Goal: Navigation & Orientation: Find specific page/section

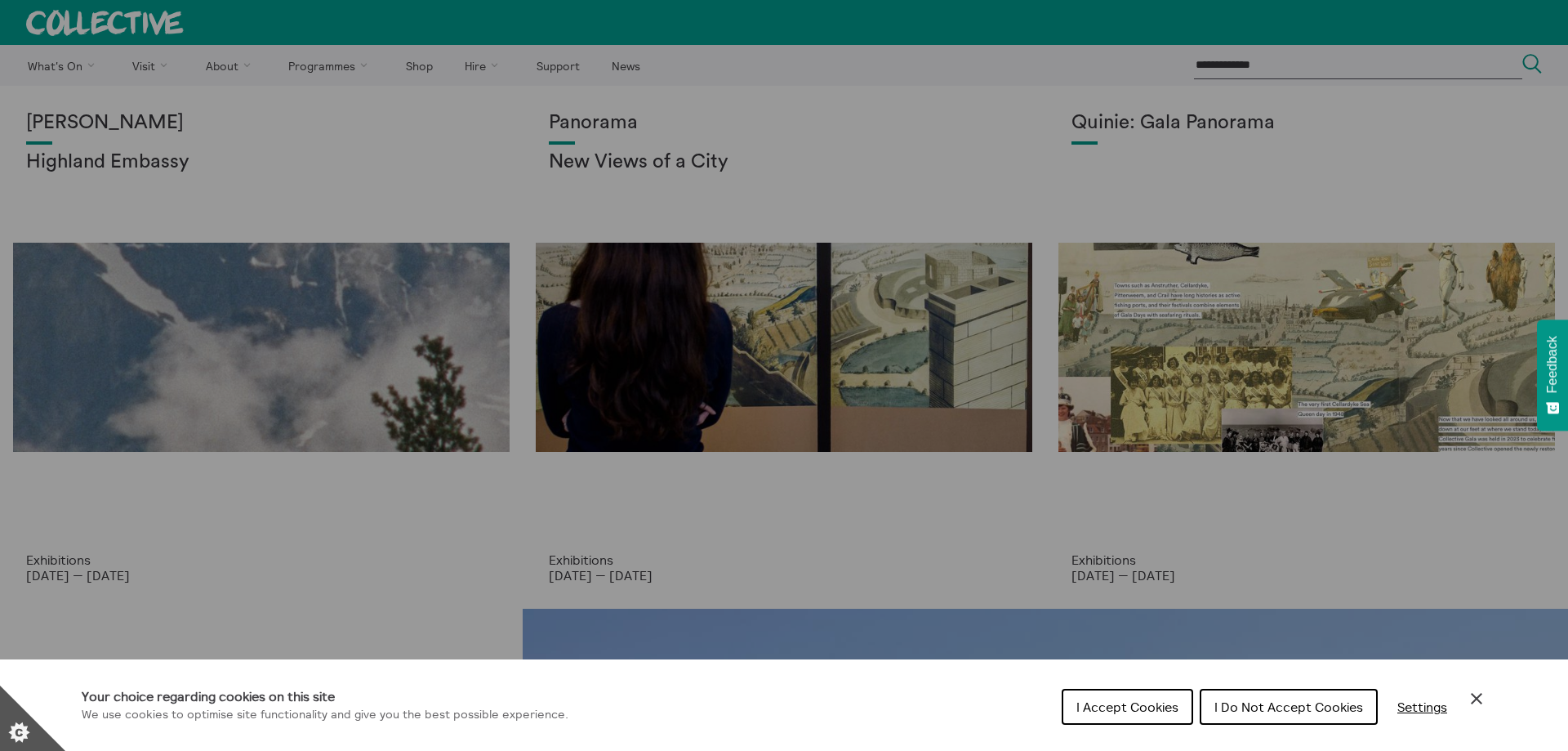
click at [258, 120] on div "Cookie preferences" at bounding box center [784, 375] width 1568 height 751
click at [138, 66] on div "Cookie preferences" at bounding box center [784, 375] width 1568 height 751
click at [1107, 708] on span "I Accept Cookies" at bounding box center [1127, 707] width 102 height 16
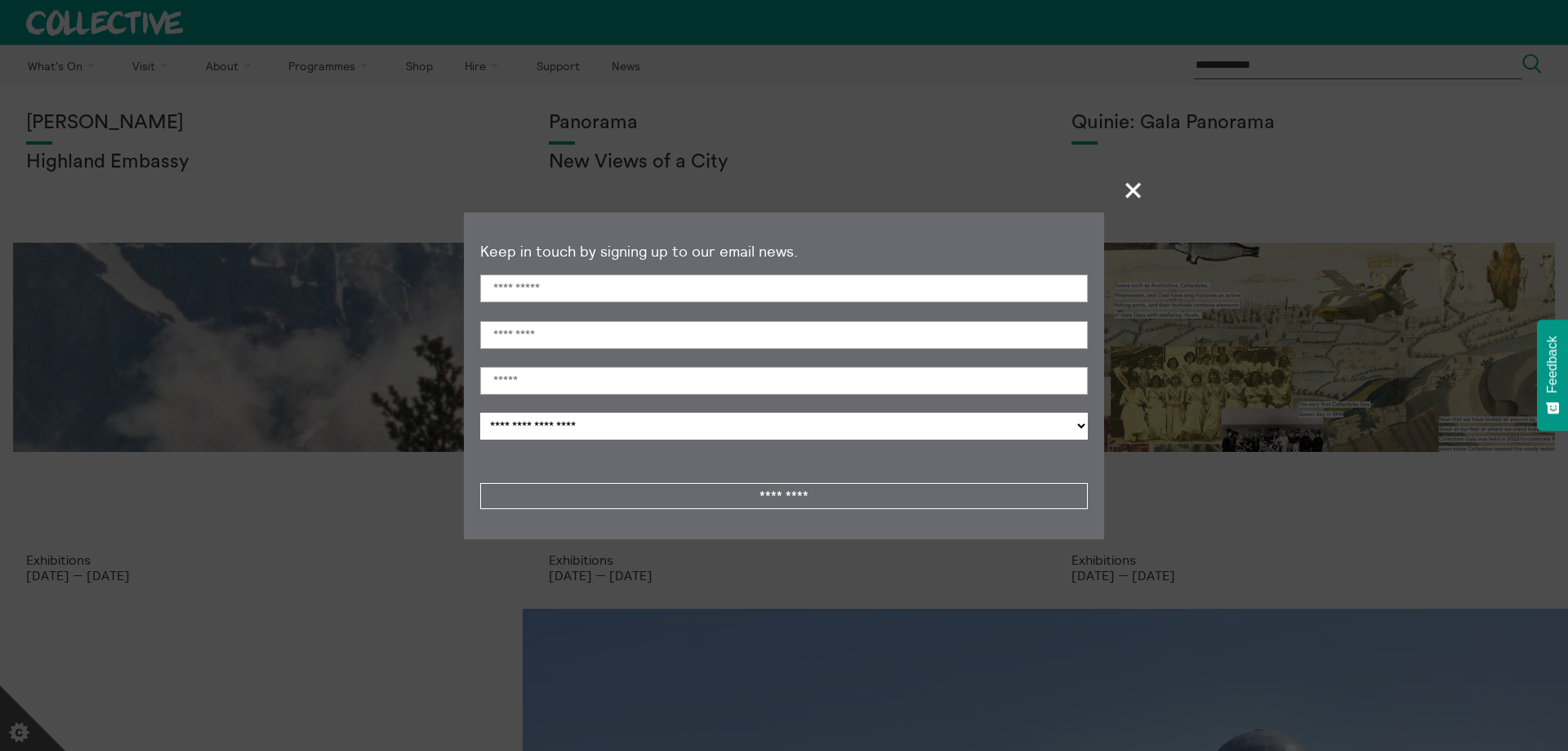
click at [160, 81] on section "**********" at bounding box center [784, 375] width 1568 height 751
click at [1142, 188] on span "+" at bounding box center [1133, 189] width 48 height 48
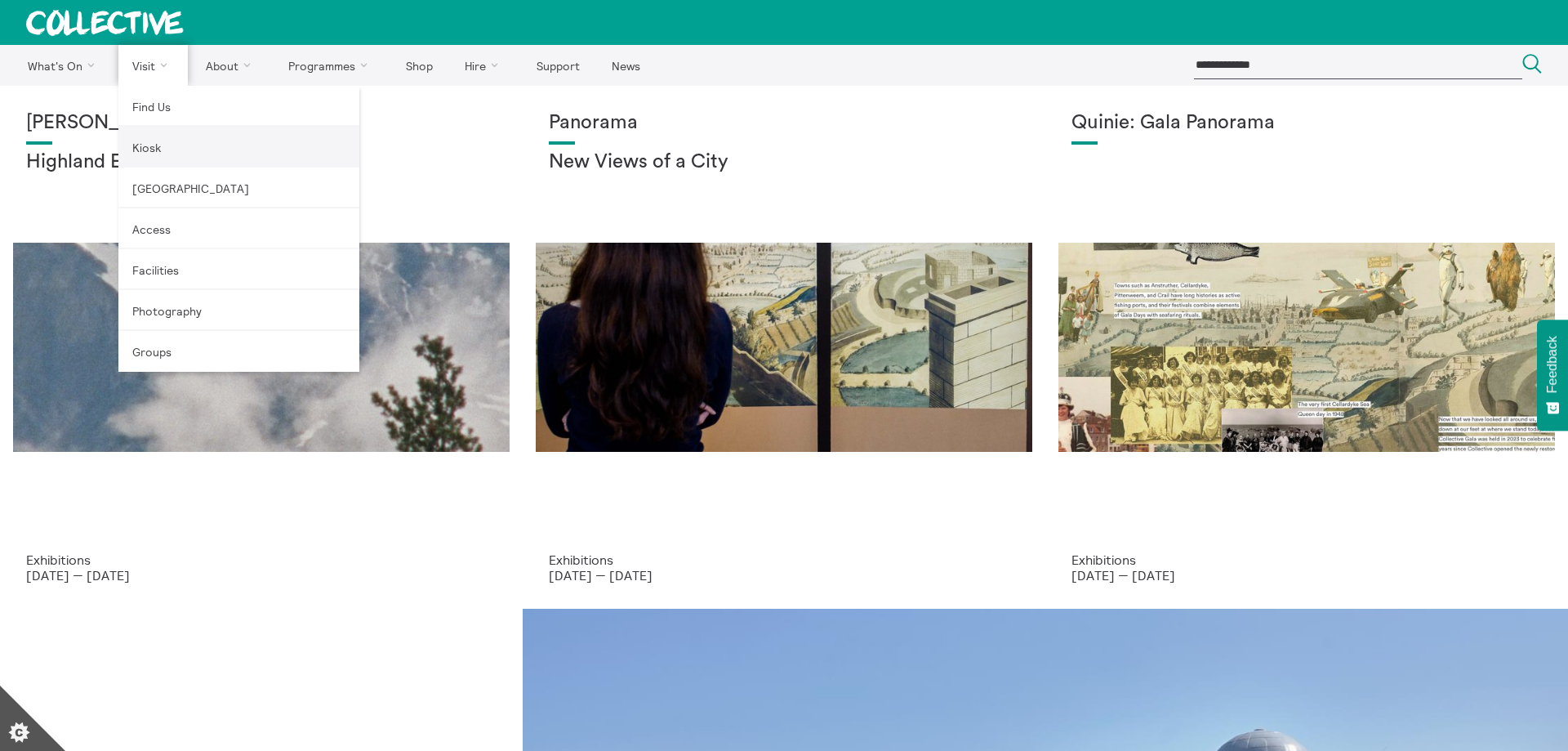
click at [166, 146] on link "Kiosk" at bounding box center [239, 147] width 241 height 41
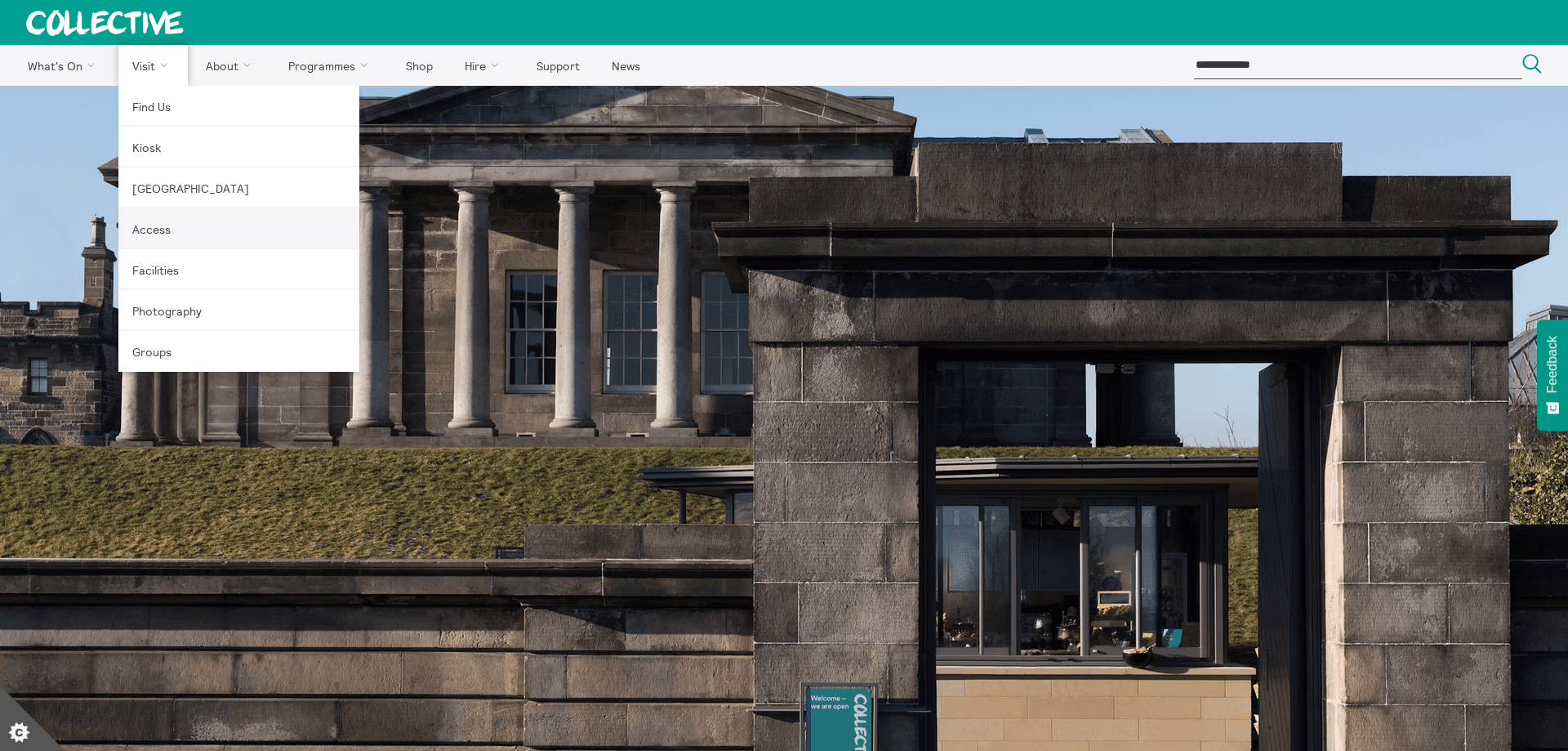
click at [309, 246] on link "Access" at bounding box center [239, 228] width 241 height 41
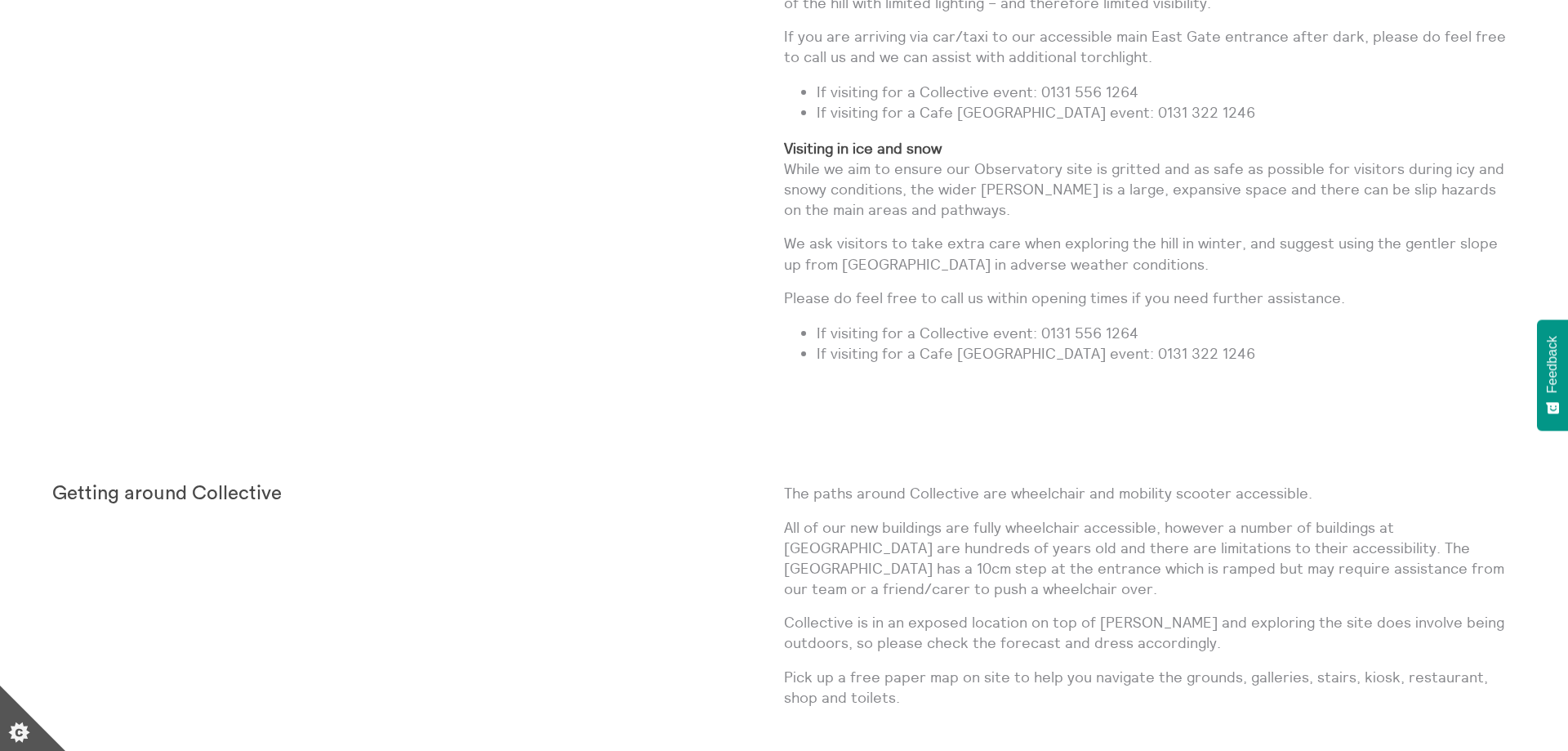
scroll to position [1417, 0]
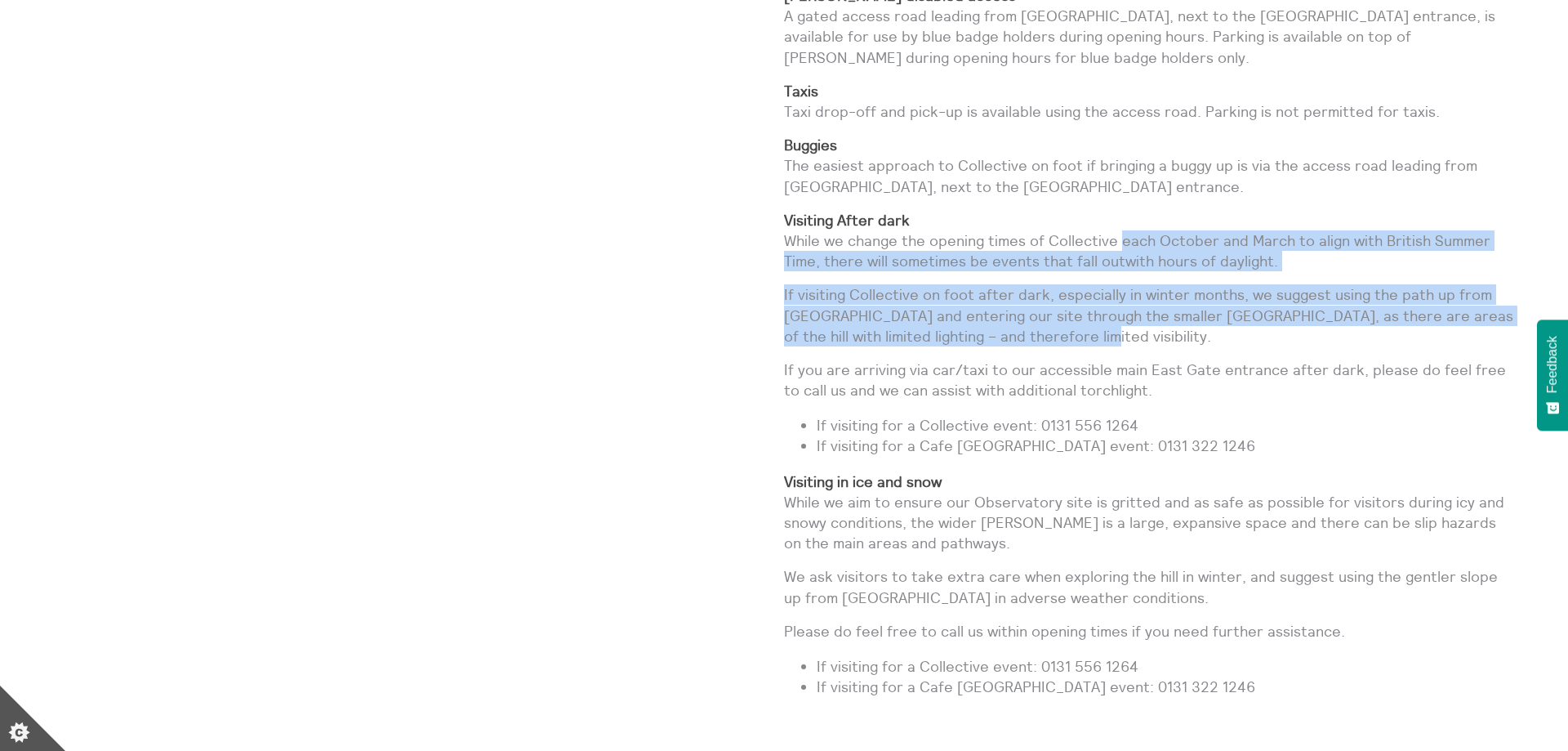
drag, startPoint x: 1120, startPoint y: 267, endPoint x: 1064, endPoint y: 376, distance: 122.5
click at [1076, 359] on div "Our address [GEOGRAPHIC_DATA], [STREET_ADDRESS][PERSON_NAME] There are multiple…" at bounding box center [1150, 192] width 731 height 1037
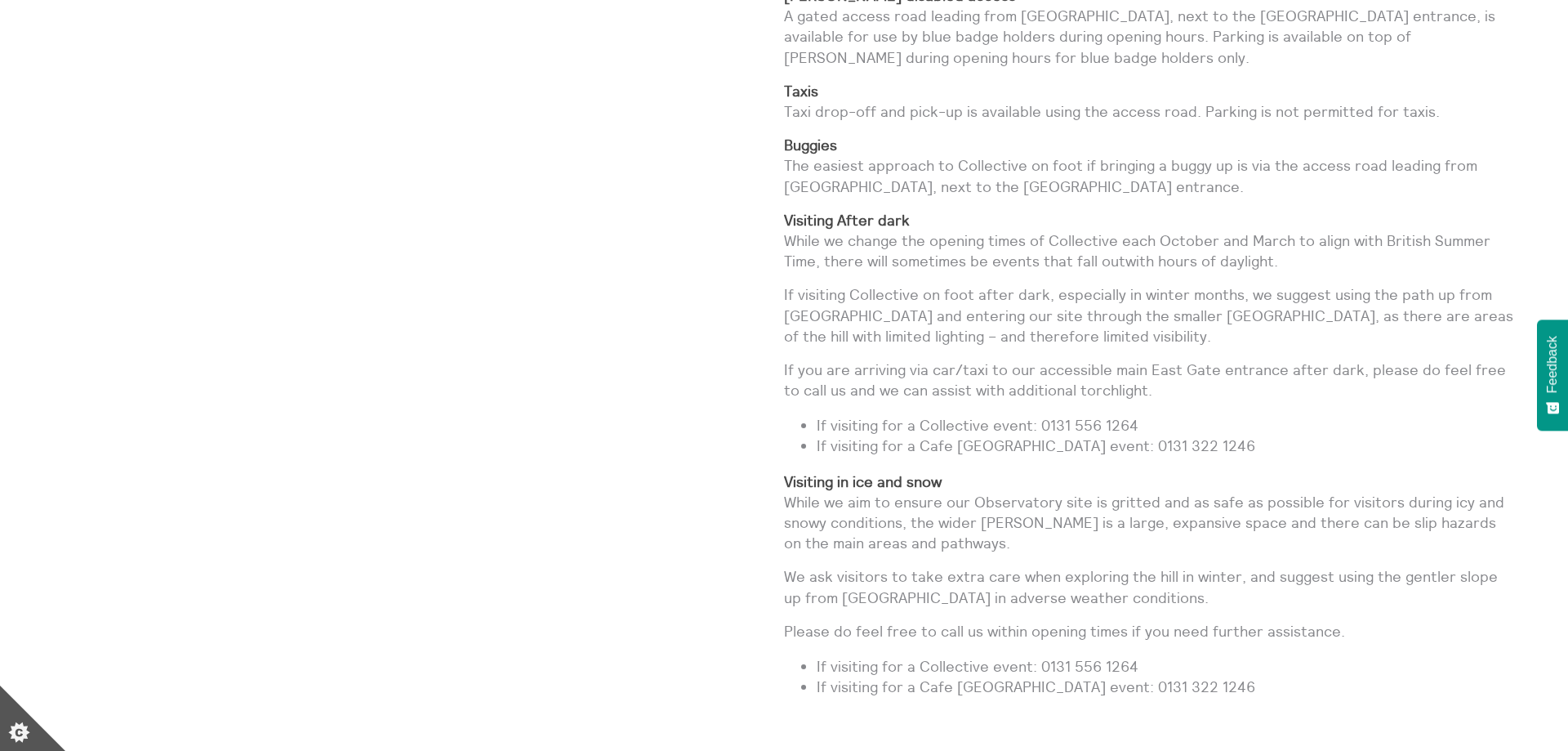
click at [1038, 400] on p "If you are arriving via car/taxi to our accessible main East Gate entrance afte…" at bounding box center [1150, 380] width 731 height 41
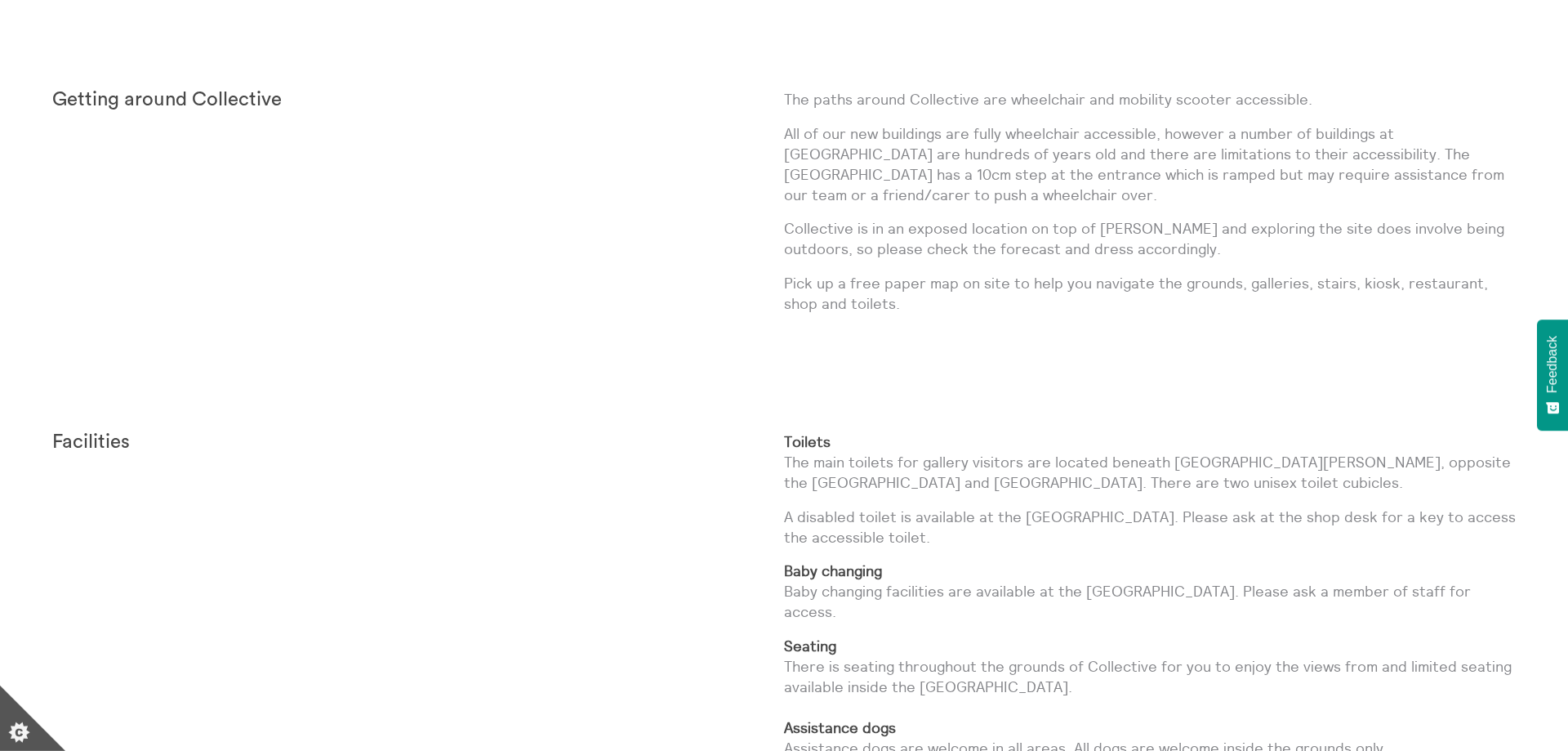
scroll to position [2250, 0]
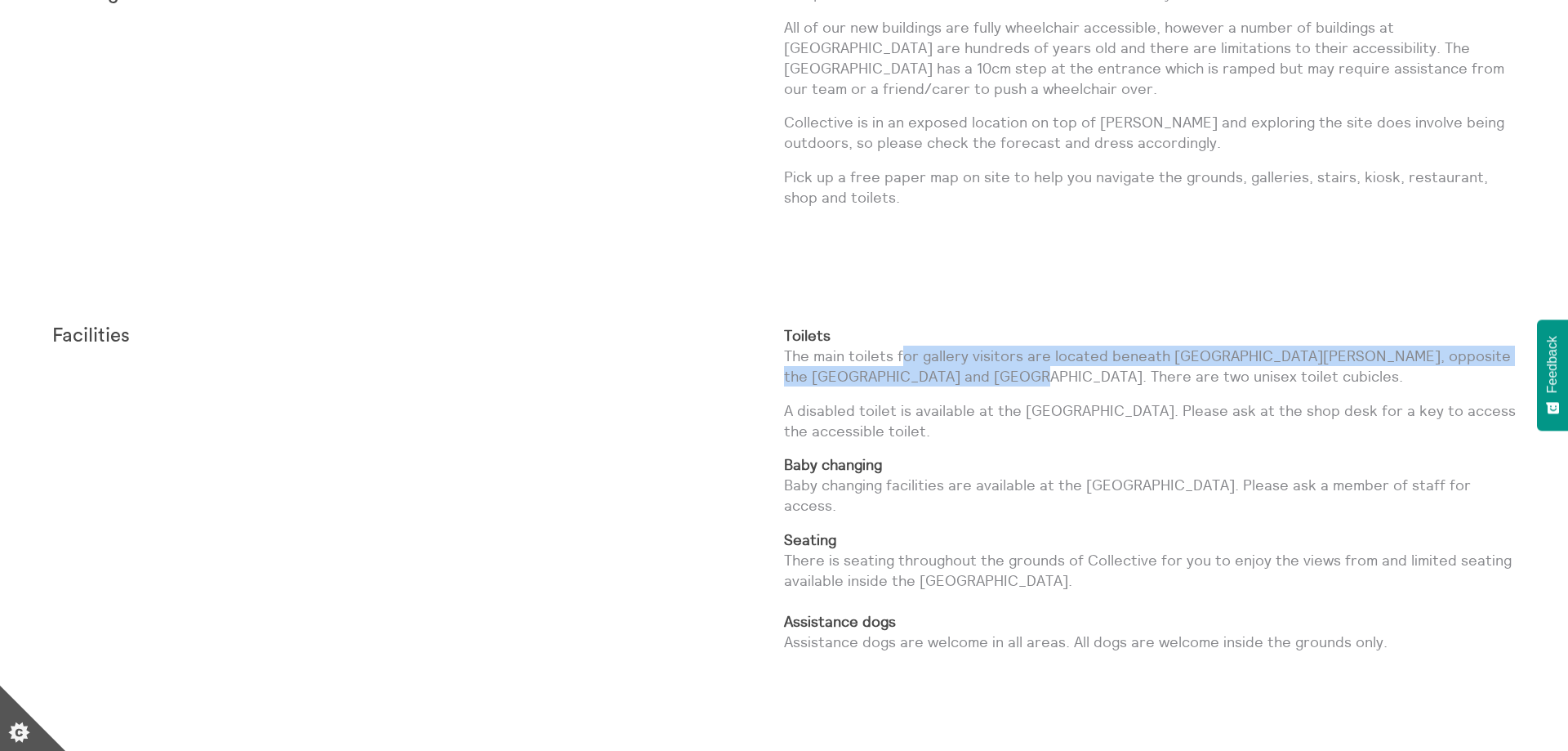
drag, startPoint x: 904, startPoint y: 380, endPoint x: 929, endPoint y: 397, distance: 30.2
click at [929, 388] on p "Toilets The main toilets for gallery visitors are located beneath [GEOGRAPHIC_D…" at bounding box center [1150, 356] width 731 height 63
